Goal: Contribute content: Add original content to the website for others to see

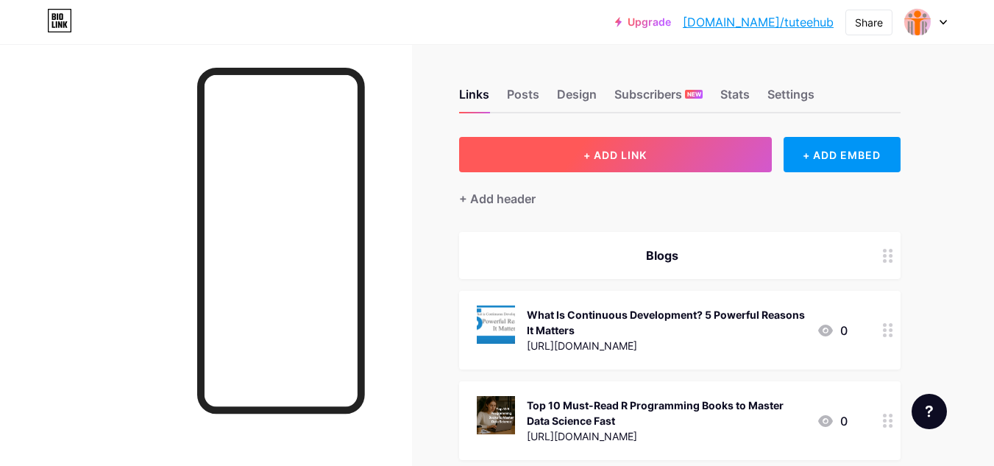
click at [644, 154] on span "+ ADD LINK" at bounding box center [614, 155] width 63 height 13
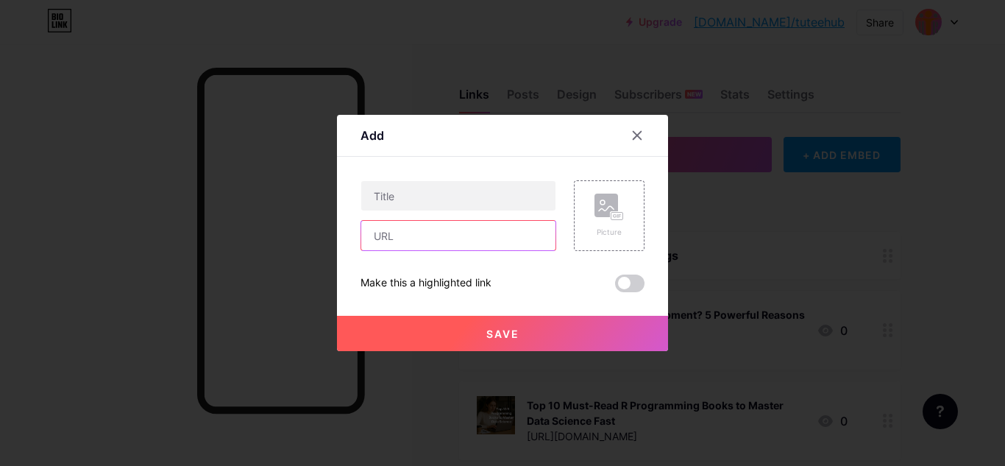
click at [456, 249] on input "text" at bounding box center [458, 235] width 194 height 29
paste input "[URL][DOMAIN_NAME]"
type input "[URL][DOMAIN_NAME]"
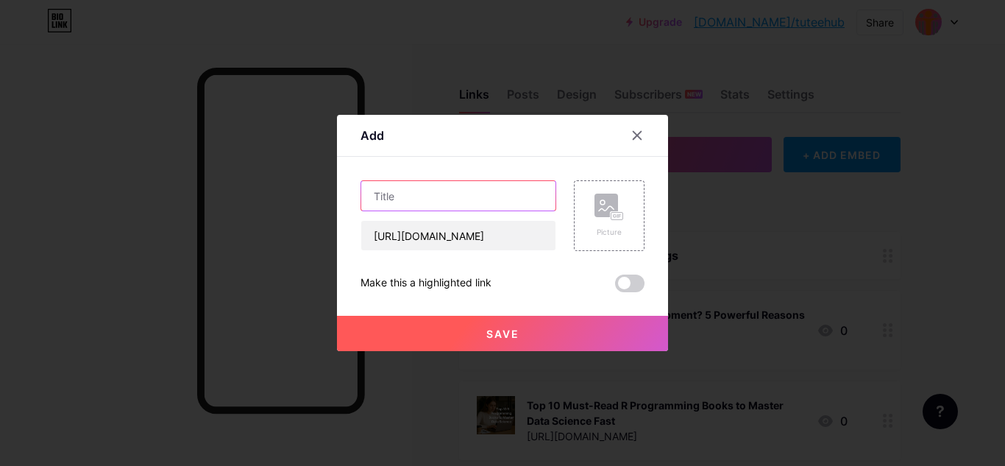
click at [524, 193] on input "text" at bounding box center [458, 195] width 194 height 29
paste input "CMA Exams, Courses, Eligibility, Fee and Career Scope"
type input "CMA Exams, Courses, Eligibility, Fee and Career Scope"
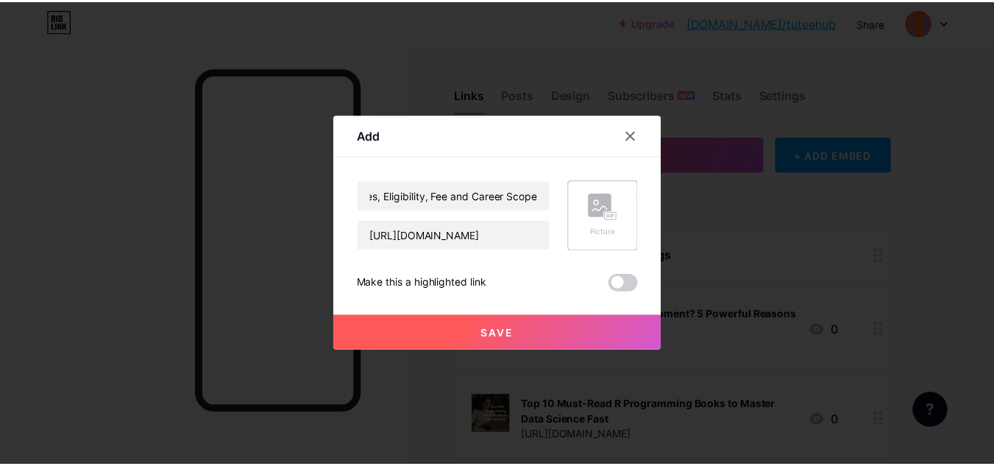
scroll to position [0, 0]
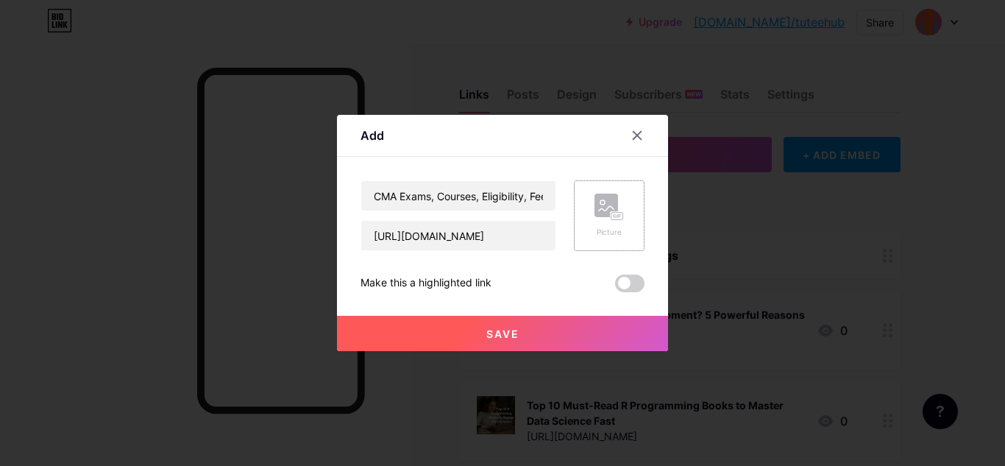
click at [583, 204] on div "Picture" at bounding box center [609, 215] width 71 height 71
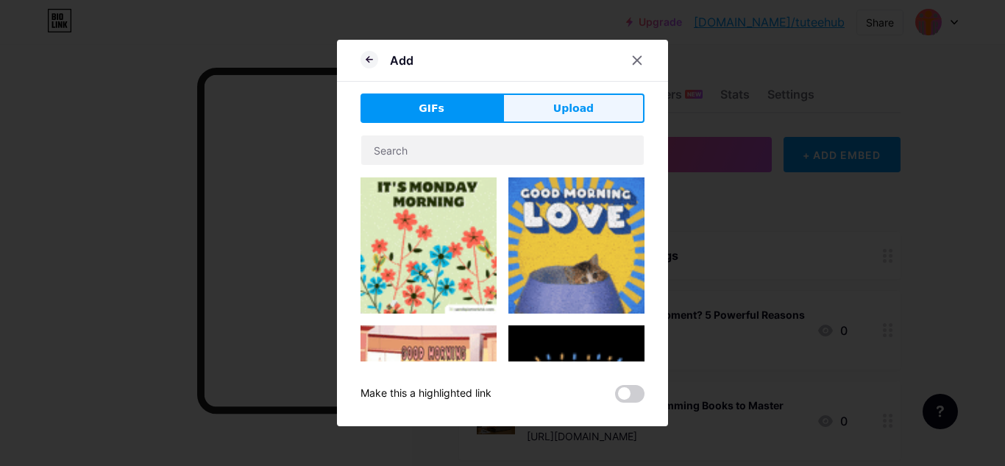
click at [548, 105] on button "Upload" at bounding box center [573, 107] width 142 height 29
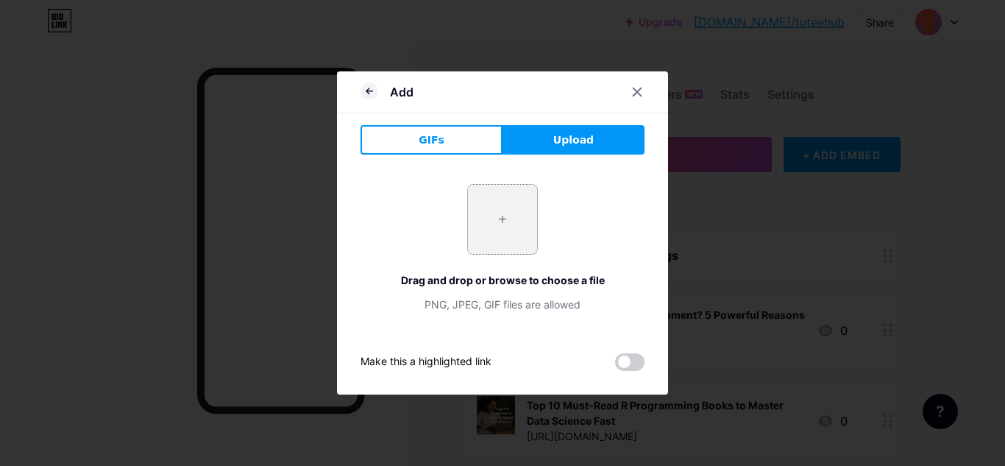
click at [485, 211] on input "file" at bounding box center [502, 219] width 69 height 69
type input "C:\fakepath\ChatGPT Image [DATE], 05_02_23 PM.png"
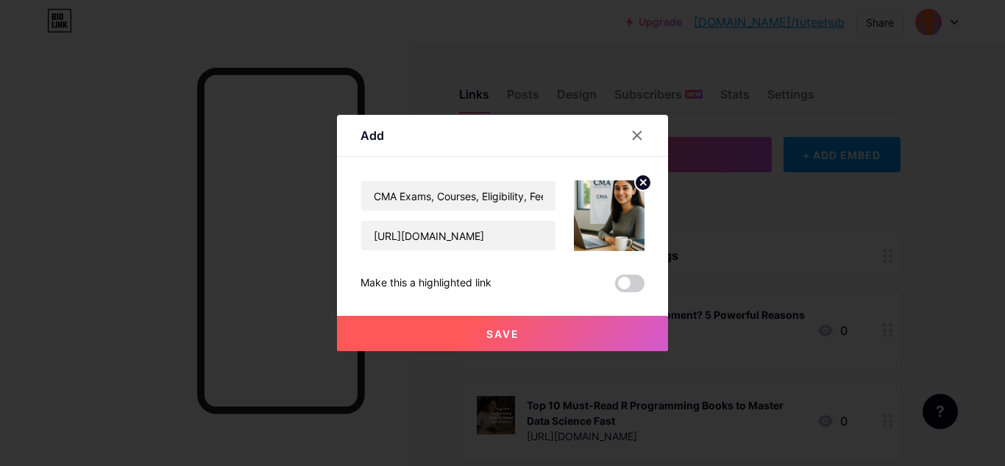
click at [563, 327] on button "Save" at bounding box center [502, 333] width 331 height 35
